Goal: Task Accomplishment & Management: Use online tool/utility

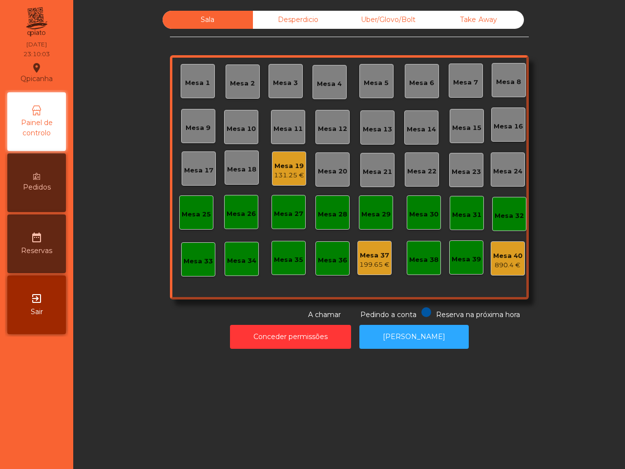
click at [277, 164] on div "Mesa 19" at bounding box center [289, 166] width 30 height 10
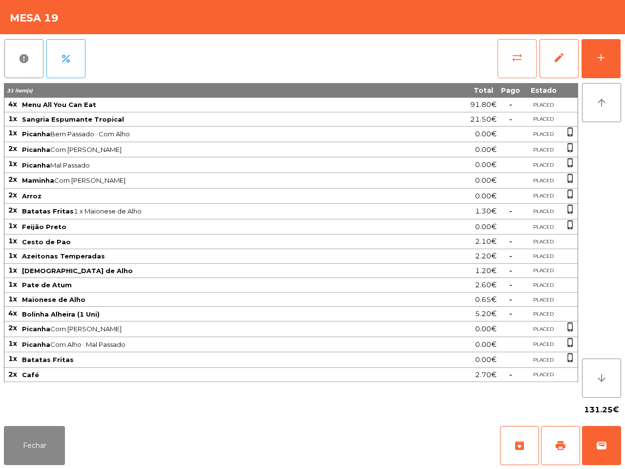
click at [532, 59] on button "sync_alt" at bounding box center [516, 58] width 39 height 39
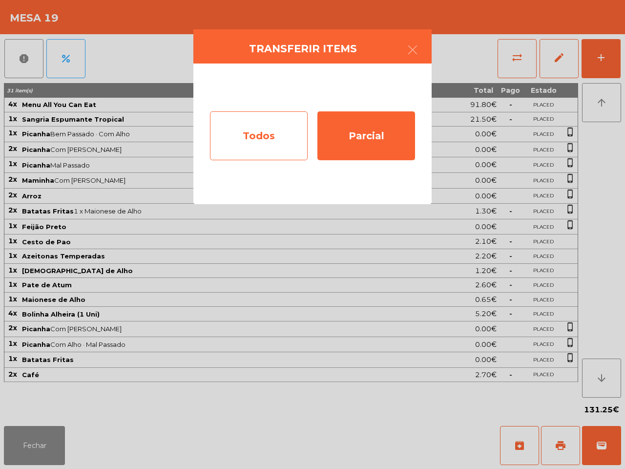
click at [267, 127] on div "Todos" at bounding box center [259, 135] width 98 height 49
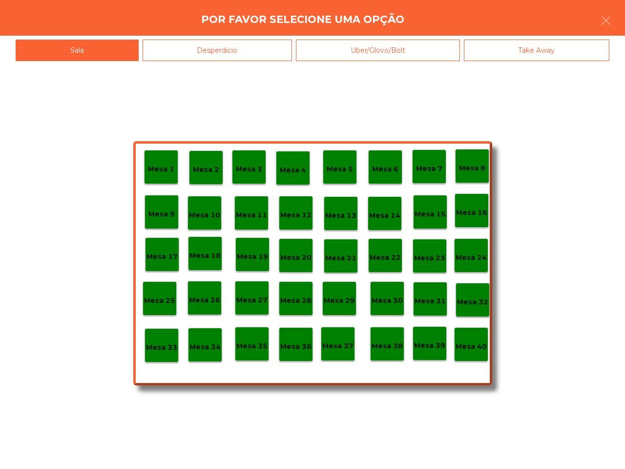
click at [477, 350] on p "Mesa 40" at bounding box center [470, 346] width 31 height 11
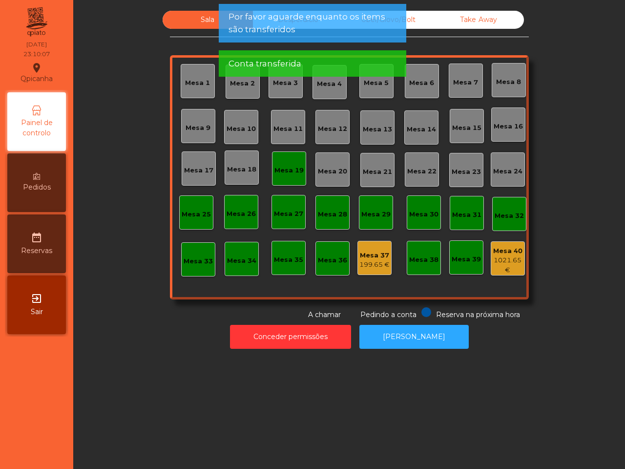
click at [370, 269] on div "199.65 €" at bounding box center [374, 265] width 30 height 10
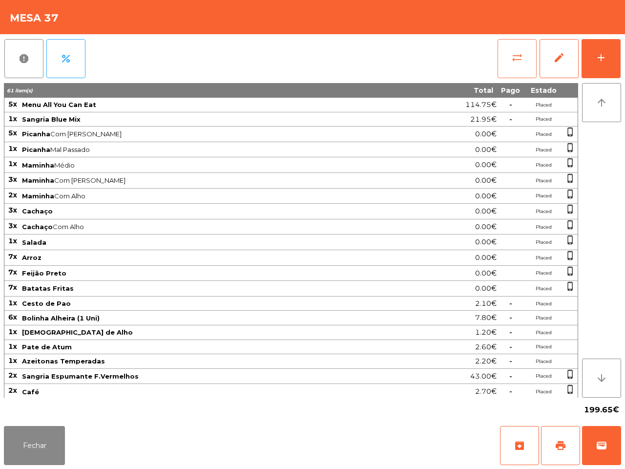
click at [522, 61] on span "sync_alt" at bounding box center [517, 58] width 12 height 12
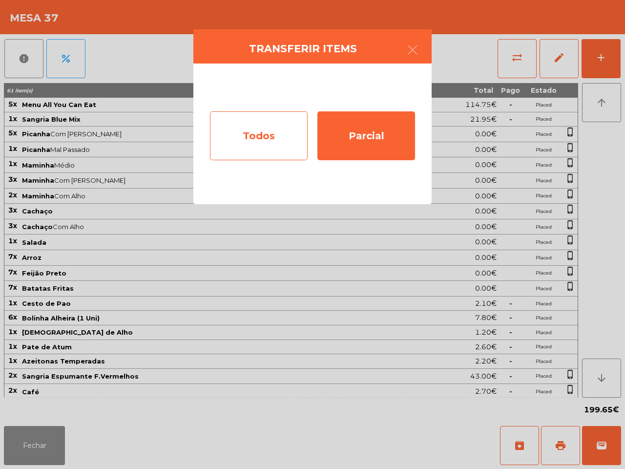
click at [271, 130] on div "Todos" at bounding box center [259, 135] width 98 height 49
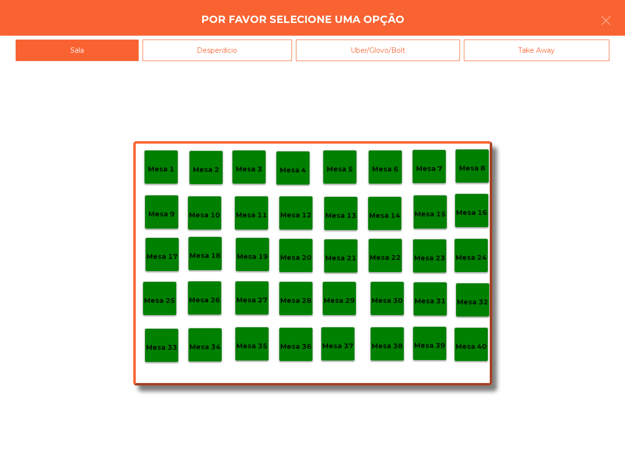
click at [474, 340] on div "Mesa 40" at bounding box center [470, 344] width 31 height 15
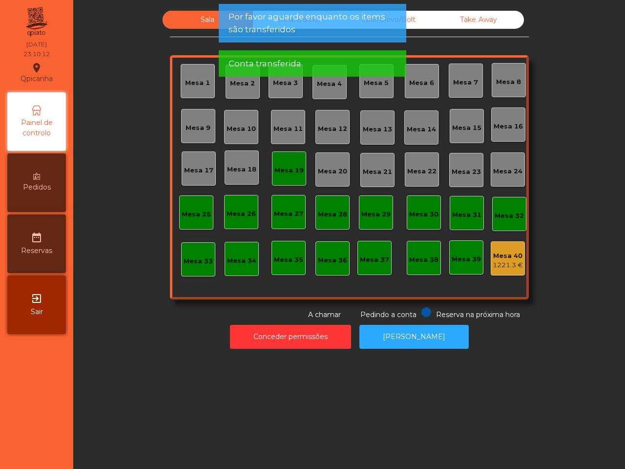
click at [287, 169] on div "Mesa 19" at bounding box center [288, 170] width 29 height 10
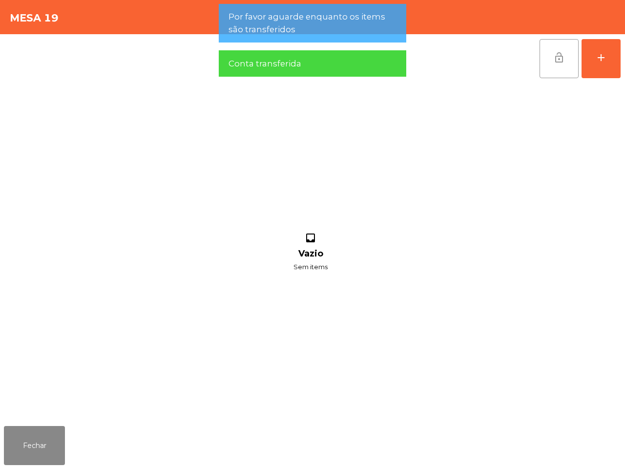
click at [546, 64] on button "lock_open" at bounding box center [558, 58] width 39 height 39
